Goal: Navigation & Orientation: Find specific page/section

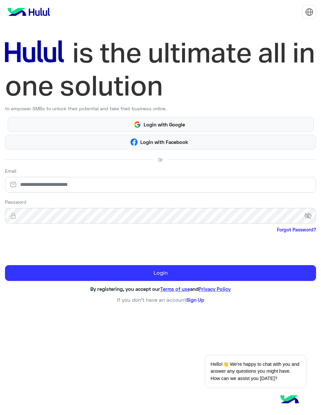
click at [229, 119] on button "Login with Google" at bounding box center [161, 124] width 306 height 15
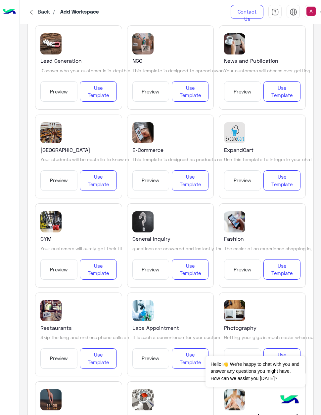
scroll to position [507, 0]
click at [164, 173] on button "Preview" at bounding box center [150, 180] width 37 height 20
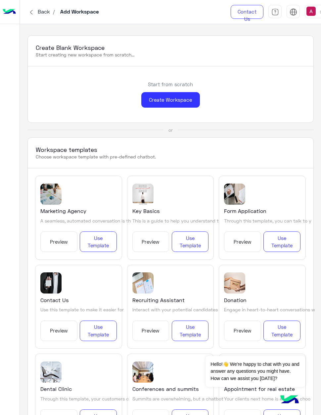
scroll to position [0, 0]
click at [43, 10] on span "Back" at bounding box center [43, 11] width 17 height 6
click at [311, 10] on img at bounding box center [310, 11] width 9 height 9
click at [189, 20] on div "Back / Add Workspace" at bounding box center [120, 12] width 201 height 24
click at [44, 14] on span "Back" at bounding box center [43, 11] width 17 height 6
